Goal: Information Seeking & Learning: Learn about a topic

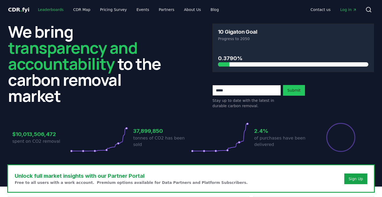
click at [51, 9] on link "Leaderboards" at bounding box center [51, 10] width 34 height 10
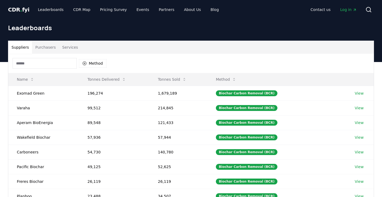
click at [58, 58] on input at bounding box center [45, 63] width 64 height 11
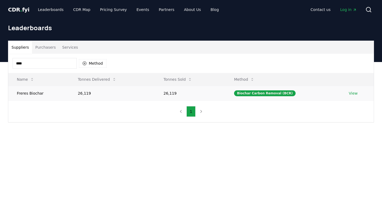
type input "****"
click at [37, 91] on td "Freres Biochar" at bounding box center [38, 93] width 61 height 15
click at [230, 97] on td "Biochar Carbon Removal (BCR)" at bounding box center [283, 93] width 115 height 15
click at [349, 94] on link "View" at bounding box center [353, 93] width 9 height 5
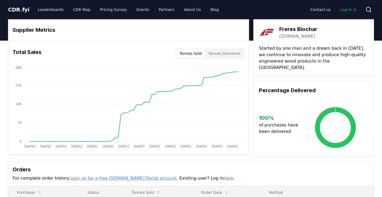
click at [230, 54] on button "Tonnes Delivered" at bounding box center [224, 53] width 39 height 9
